Goal: Task Accomplishment & Management: Use online tool/utility

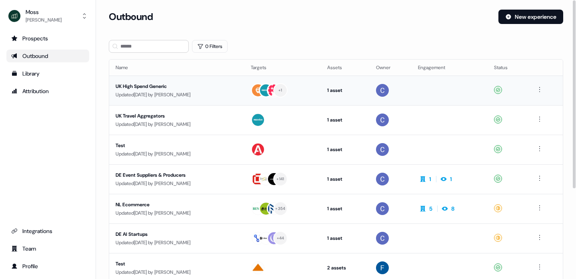
click at [150, 89] on div "UK High Spend Generic" at bounding box center [177, 86] width 122 height 8
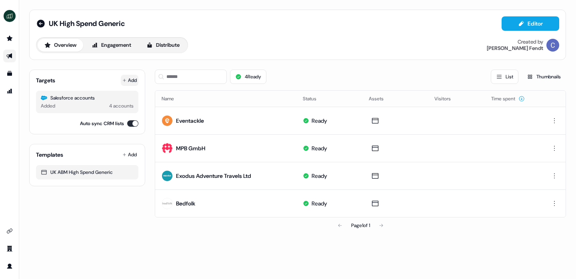
click at [131, 77] on button "Add" at bounding box center [130, 80] width 18 height 11
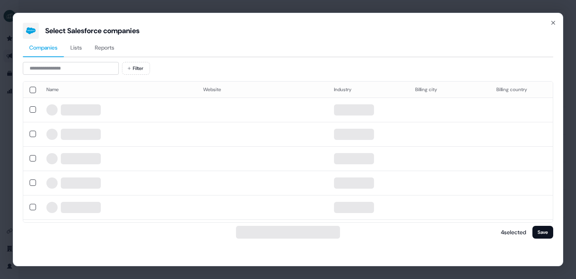
click at [113, 48] on span "Reports" at bounding box center [105, 48] width 20 height 8
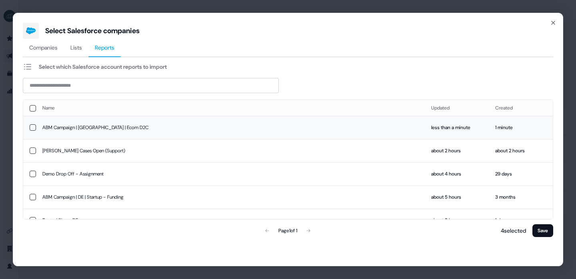
click at [98, 131] on td "ABM Campaign | [GEOGRAPHIC_DATA] | Ecom D2C" at bounding box center [230, 127] width 389 height 23
click at [544, 230] on button "Save" at bounding box center [543, 230] width 21 height 13
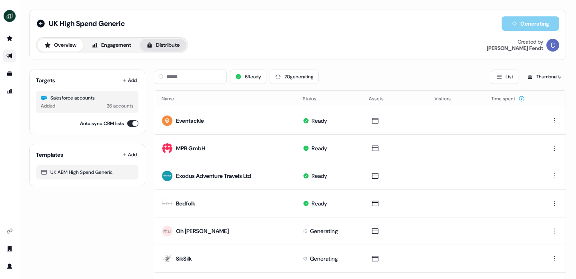
click at [180, 49] on button "Distribute" at bounding box center [163, 45] width 47 height 13
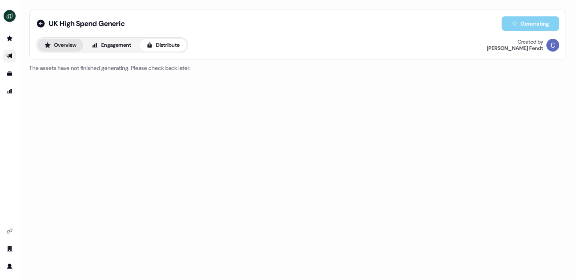
click at [65, 43] on button "Overview" at bounding box center [61, 45] width 46 height 13
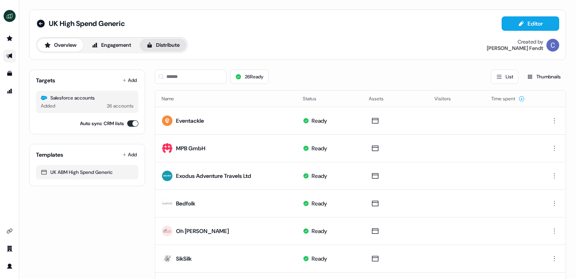
click at [170, 48] on button "Distribute" at bounding box center [163, 45] width 47 height 13
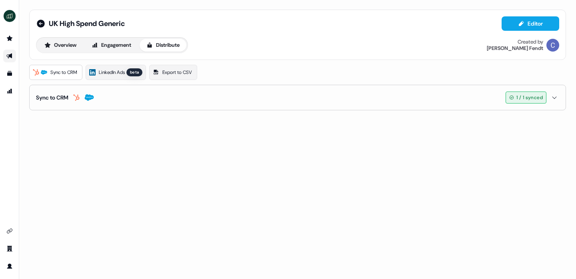
click at [140, 101] on button "Sync to CRM 1 / 1 synced" at bounding box center [297, 97] width 523 height 25
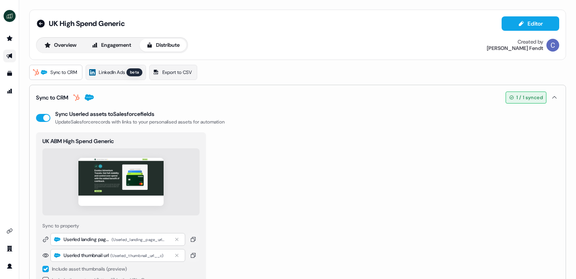
scroll to position [26, 0]
